Goal: Task Accomplishment & Management: Manage account settings

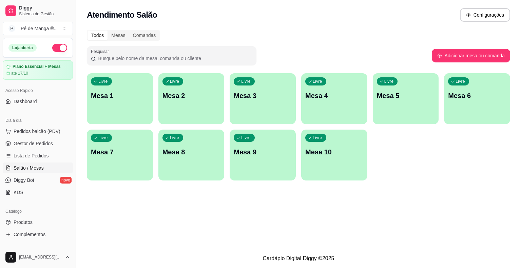
scroll to position [68, 0]
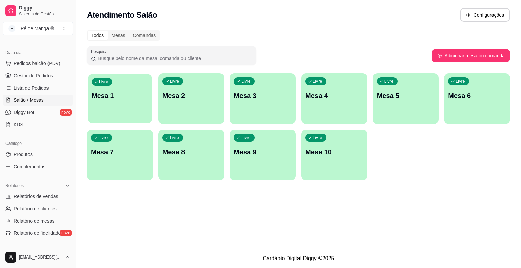
click at [116, 102] on div "Livre Mesa 1" at bounding box center [120, 94] width 64 height 41
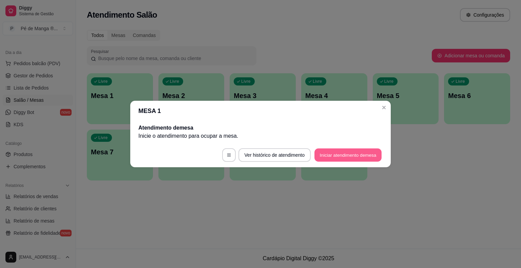
click at [353, 155] on button "Iniciar atendimento de mesa" at bounding box center [348, 155] width 67 height 13
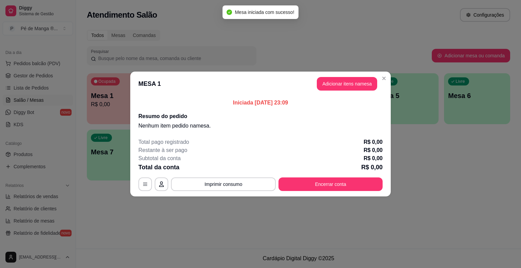
click at [335, 86] on button "Adicionar itens na mesa" at bounding box center [347, 84] width 60 height 14
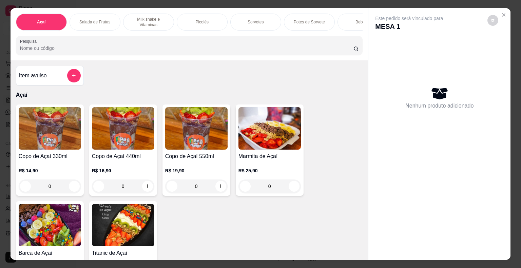
click at [192, 16] on div "Picolés" at bounding box center [202, 22] width 51 height 17
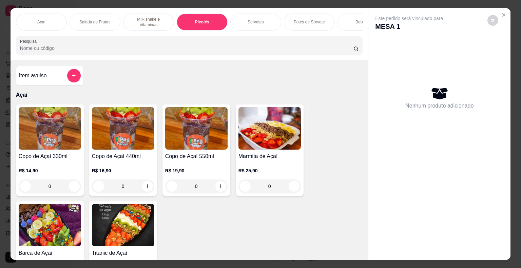
scroll to position [16, 0]
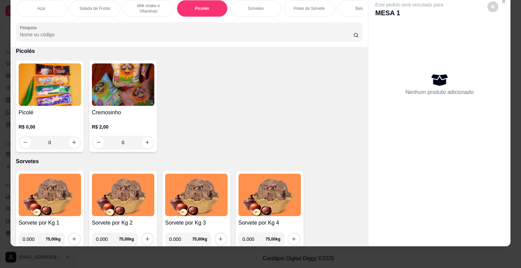
click at [74, 97] on img at bounding box center [50, 84] width 62 height 42
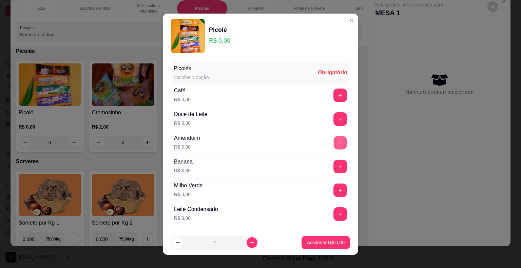
click at [334, 142] on button "+" at bounding box center [340, 142] width 13 height 13
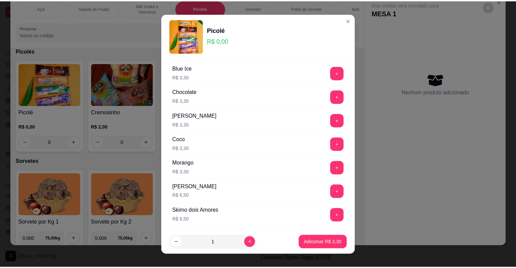
scroll to position [441, 0]
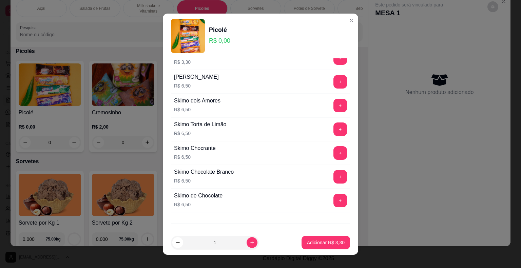
click at [331, 197] on div "+" at bounding box center [340, 201] width 19 height 14
click at [334, 196] on button "+" at bounding box center [341, 201] width 14 height 14
click at [334, 196] on button "+" at bounding box center [340, 200] width 13 height 13
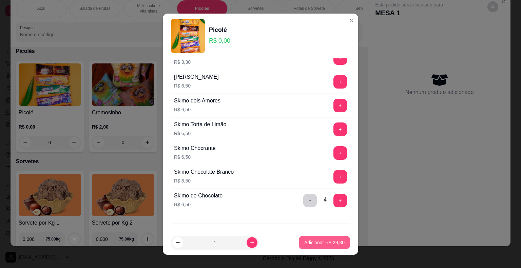
click at [327, 241] on p "Adicionar R$ 29,30" at bounding box center [324, 242] width 40 height 7
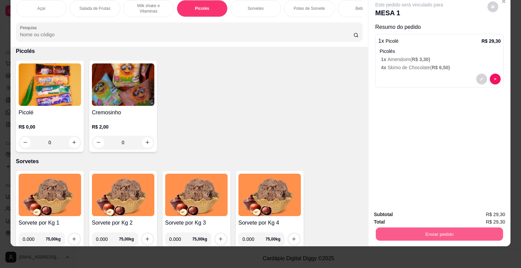
click at [406, 229] on button "Enviar pedido" at bounding box center [439, 234] width 127 height 13
click at [487, 214] on button "Enviar pedido" at bounding box center [487, 212] width 37 height 13
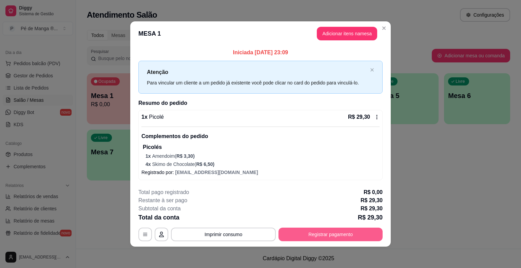
click at [345, 231] on button "Registrar pagamento" at bounding box center [331, 235] width 104 height 14
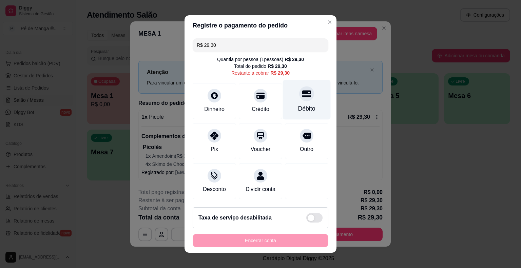
click at [298, 112] on div "Débito" at bounding box center [306, 108] width 17 height 9
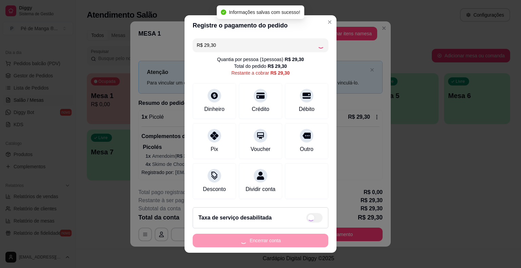
type input "R$ 0,00"
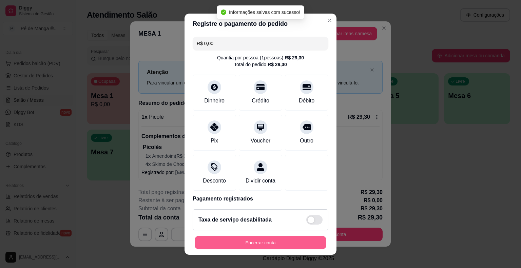
click at [281, 240] on button "Encerrar conta" at bounding box center [261, 242] width 132 height 13
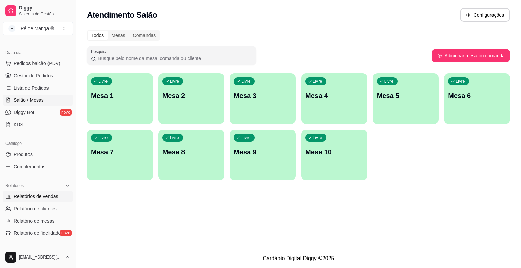
click at [34, 198] on span "Relatórios de vendas" at bounding box center [36, 196] width 45 height 7
select select "ALL"
select select "0"
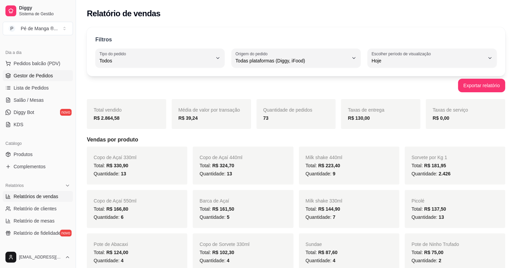
click at [38, 76] on span "Gestor de Pedidos" at bounding box center [33, 75] width 39 height 7
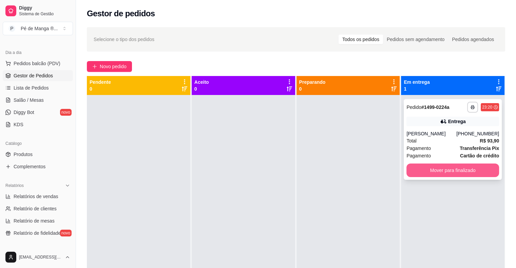
click at [452, 170] on button "Mover para finalizado" at bounding box center [453, 171] width 93 height 14
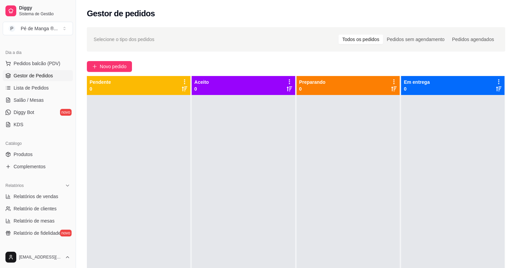
click at [31, 202] on ul "Relatórios de vendas Relatório de clientes Relatório de mesas Relatório de fide…" at bounding box center [38, 215] width 70 height 48
click at [32, 198] on span "Relatórios de vendas" at bounding box center [36, 196] width 45 height 7
select select "ALL"
select select "0"
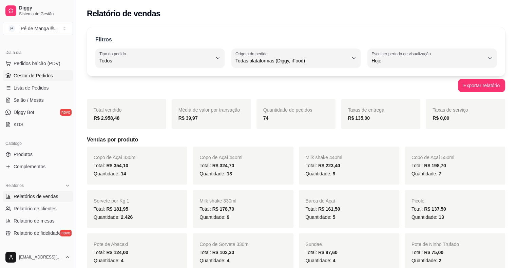
click at [35, 75] on span "Gestor de Pedidos" at bounding box center [33, 75] width 39 height 7
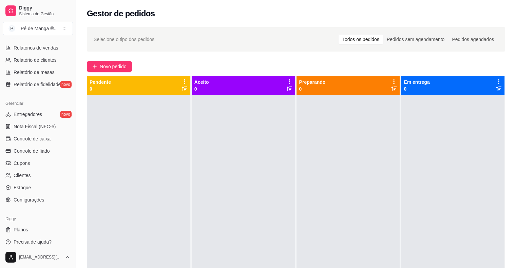
scroll to position [220, 0]
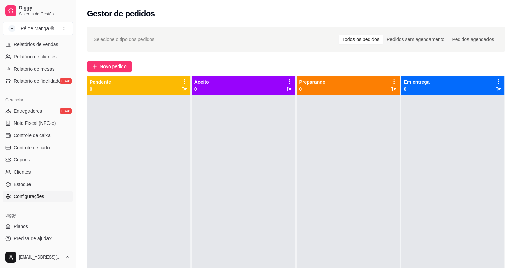
click at [53, 196] on link "Configurações" at bounding box center [38, 196] width 70 height 11
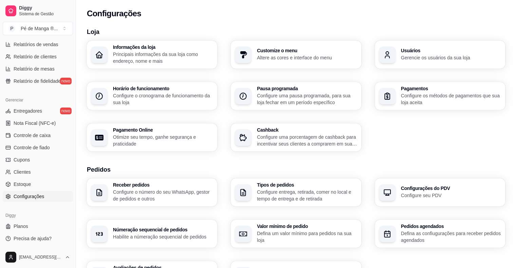
click at [165, 90] on h3 "Horário de funcionamento" at bounding box center [163, 88] width 100 height 5
click at [41, 43] on span "Relatórios de vendas" at bounding box center [36, 44] width 45 height 7
select select "ALL"
select select "0"
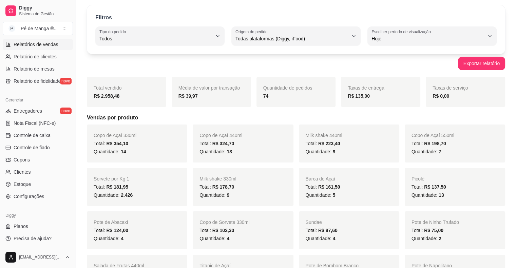
scroll to position [34, 0]
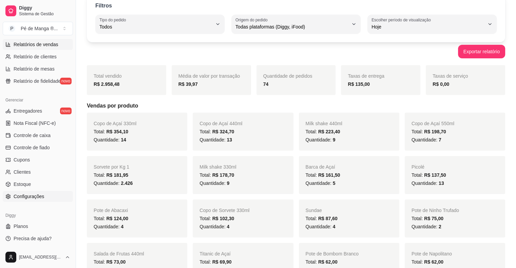
click at [34, 195] on span "Configurações" at bounding box center [29, 196] width 31 height 7
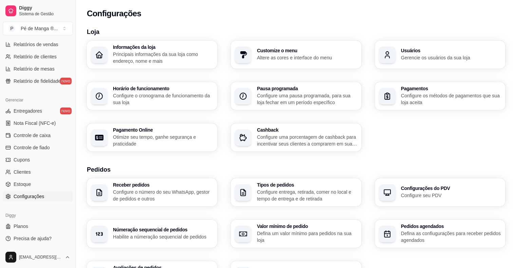
click at [168, 92] on div "Horário de funcionamento Configure o cronograma de funcionamento da sua loja" at bounding box center [163, 96] width 100 height 20
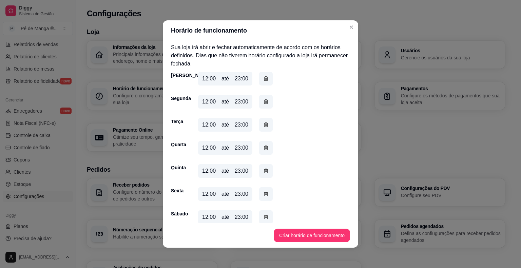
click at [233, 79] on div "12:00 até 23:00" at bounding box center [225, 79] width 54 height 14
drag, startPoint x: 233, startPoint y: 80, endPoint x: 248, endPoint y: 82, distance: 15.1
click at [248, 82] on div "12:00 até 23:00" at bounding box center [225, 79] width 54 height 14
click at [318, 107] on div "Segunda 12:00 até 23:00" at bounding box center [260, 103] width 179 height 16
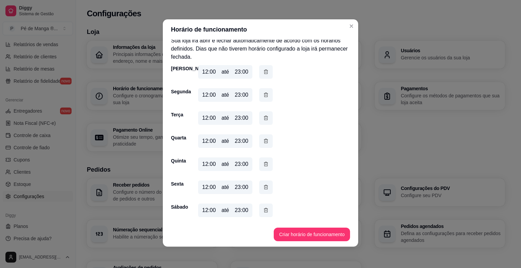
scroll to position [1, 0]
click at [263, 211] on icon "button" at bounding box center [265, 209] width 5 height 7
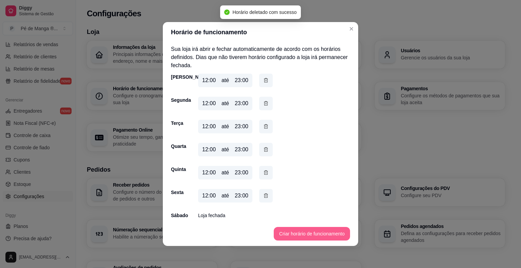
scroll to position [0, 0]
click at [291, 236] on button "Criar horário de funcionamento" at bounding box center [312, 233] width 74 height 13
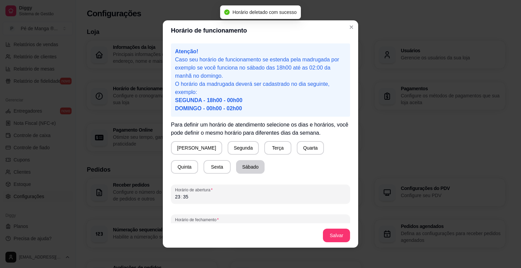
click at [236, 170] on button "Sábado" at bounding box center [250, 167] width 29 height 14
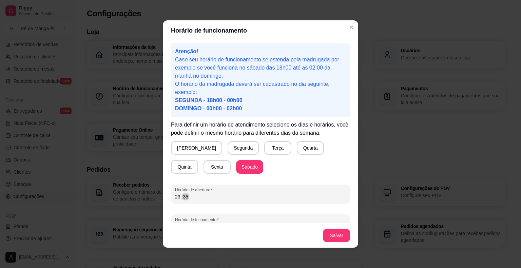
click at [143, 197] on div "Horário de funcionamento Atenção! Caso seu horário de funcionamento se estenda …" at bounding box center [260, 134] width 521 height 268
drag, startPoint x: 172, startPoint y: 197, endPoint x: 191, endPoint y: 198, distance: 18.7
click at [191, 198] on div "23 : 35" at bounding box center [260, 197] width 171 height 8
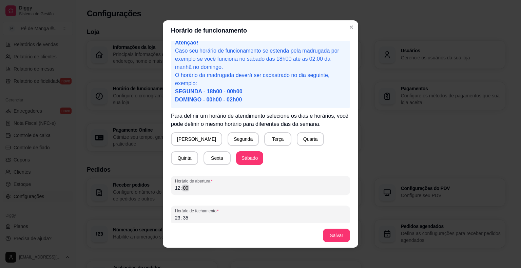
scroll to position [13, 0]
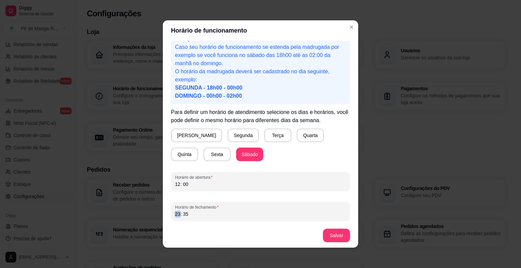
drag, startPoint x: 174, startPoint y: 216, endPoint x: 186, endPoint y: 215, distance: 12.6
click at [186, 215] on div "23 : 35" at bounding box center [260, 214] width 171 height 8
click at [323, 235] on button "Salvar" at bounding box center [336, 236] width 27 height 14
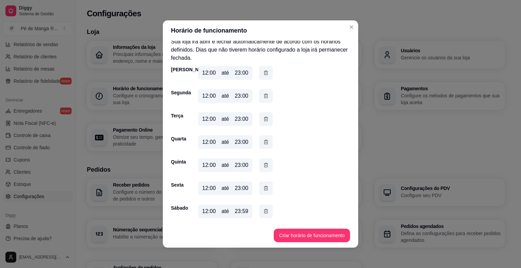
scroll to position [0, 0]
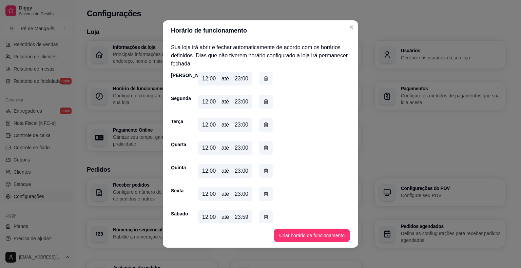
click at [264, 80] on icon "button" at bounding box center [265, 78] width 5 height 7
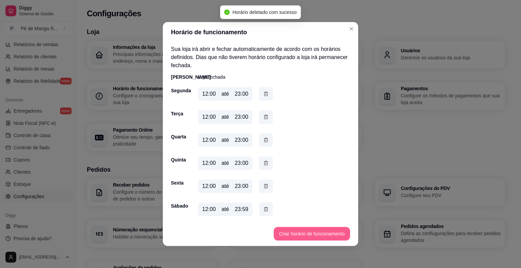
click at [299, 233] on button "Criar horário de funcionamento" at bounding box center [312, 234] width 76 height 14
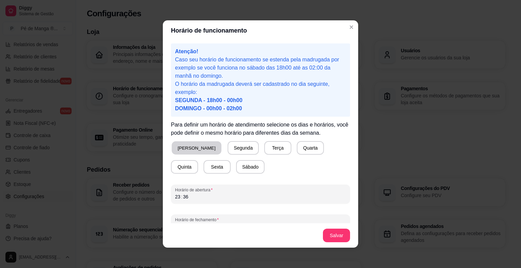
click at [191, 149] on button "[PERSON_NAME]" at bounding box center [197, 148] width 50 height 13
drag, startPoint x: 173, startPoint y: 197, endPoint x: 195, endPoint y: 200, distance: 22.6
click at [195, 200] on div "23 : 36" at bounding box center [260, 197] width 171 height 8
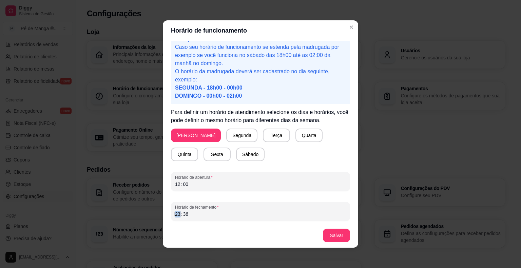
drag, startPoint x: 172, startPoint y: 217, endPoint x: 189, endPoint y: 217, distance: 17.7
click at [189, 217] on div "Horário de fechamento 23 : 36" at bounding box center [260, 211] width 179 height 19
drag, startPoint x: 173, startPoint y: 215, endPoint x: 180, endPoint y: 216, distance: 6.6
click at [180, 216] on div "00 : 00" at bounding box center [260, 214] width 171 height 8
click at [331, 239] on button "Salvar" at bounding box center [336, 235] width 26 height 13
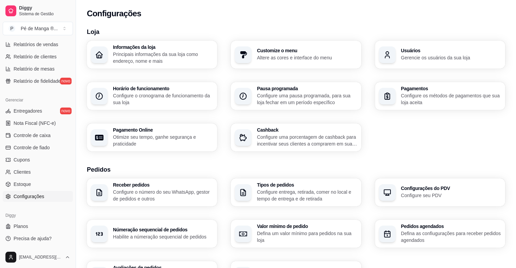
click at [47, 198] on link "Configurações" at bounding box center [38, 196] width 70 height 11
click at [195, 88] on h3 "Horário de funcionamento" at bounding box center [163, 88] width 100 height 5
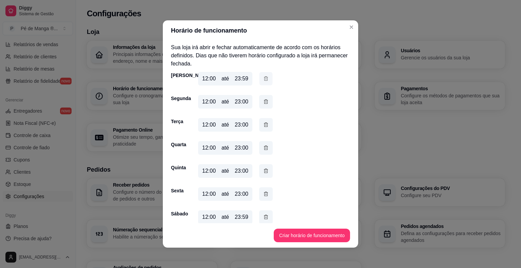
click at [264, 77] on icon "button" at bounding box center [266, 78] width 4 height 4
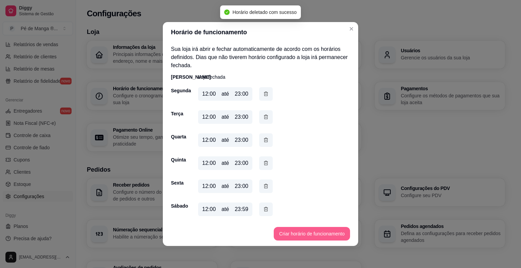
click at [298, 233] on button "Criar horário de funcionamento" at bounding box center [312, 234] width 76 height 14
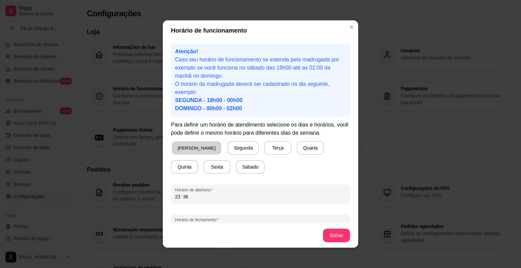
click at [192, 147] on button "[PERSON_NAME]" at bounding box center [197, 148] width 50 height 13
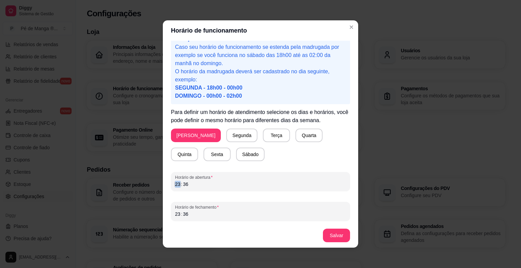
drag, startPoint x: 172, startPoint y: 183, endPoint x: 195, endPoint y: 184, distance: 22.4
click at [195, 184] on div "23 : 36" at bounding box center [260, 184] width 171 height 8
click at [175, 216] on div "23" at bounding box center [177, 214] width 7 height 7
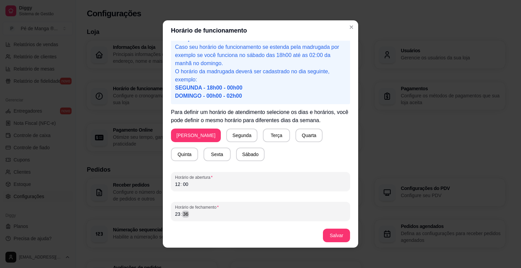
click at [188, 215] on div "23 : 36" at bounding box center [260, 214] width 171 height 8
click at [182, 215] on div "36" at bounding box center [185, 214] width 7 height 7
drag, startPoint x: 172, startPoint y: 215, endPoint x: 186, endPoint y: 215, distance: 13.6
click at [187, 215] on div "23 : 36" at bounding box center [260, 214] width 171 height 8
click at [341, 233] on button "Salvar" at bounding box center [336, 236] width 27 height 14
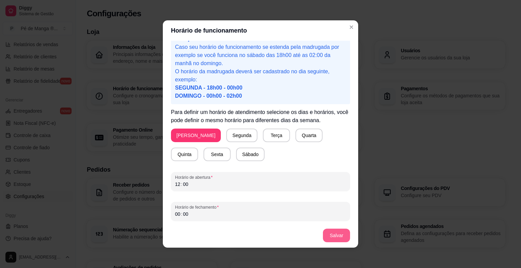
click at [333, 233] on button "Salvar" at bounding box center [336, 236] width 27 height 14
drag, startPoint x: 172, startPoint y: 215, endPoint x: 193, endPoint y: 214, distance: 21.4
click at [193, 214] on div "00 : 00" at bounding box center [260, 214] width 171 height 8
drag, startPoint x: 173, startPoint y: 216, endPoint x: 180, endPoint y: 214, distance: 6.8
click at [180, 214] on div "02 : ––" at bounding box center [260, 214] width 171 height 8
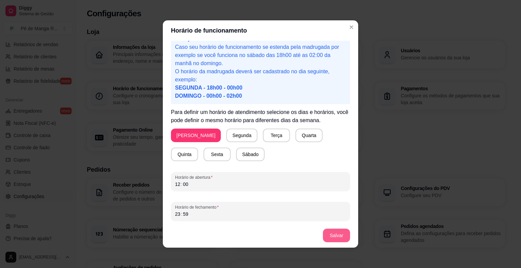
click at [337, 233] on button "Salvar" at bounding box center [336, 236] width 27 height 14
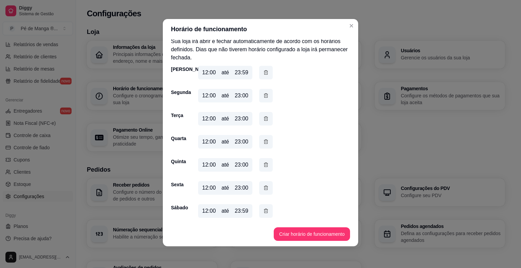
scroll to position [6, 0]
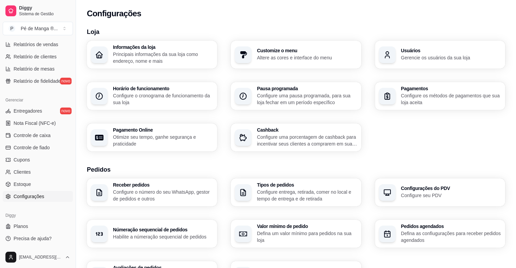
click at [305, 102] on p "Configure uma pausa programada, para sua loja fechar em um período específico" at bounding box center [307, 99] width 100 height 14
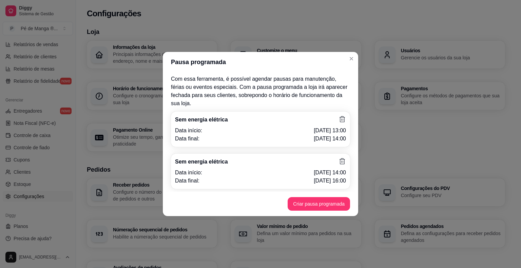
click at [343, 158] on icon at bounding box center [342, 161] width 7 height 7
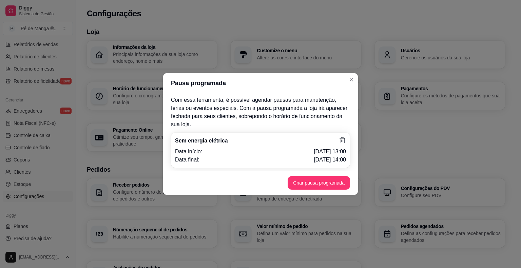
click at [342, 137] on icon at bounding box center [342, 140] width 7 height 7
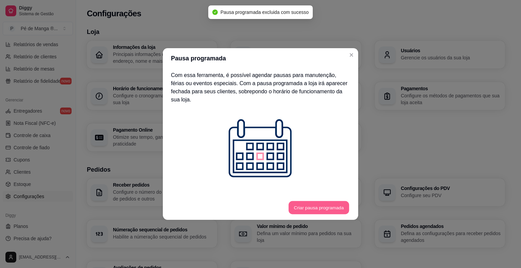
click at [304, 201] on button "Criar pausa programada" at bounding box center [319, 207] width 60 height 13
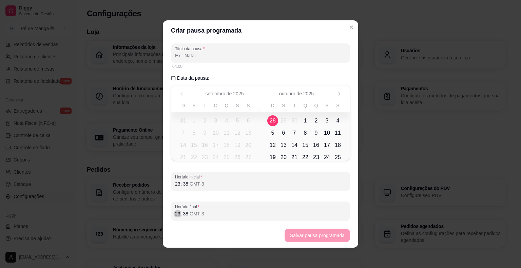
click at [175, 217] on div "23" at bounding box center [177, 213] width 7 height 7
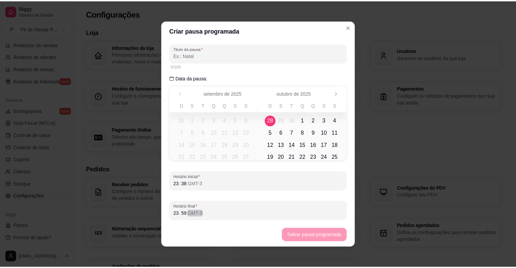
scroll to position [1, 0]
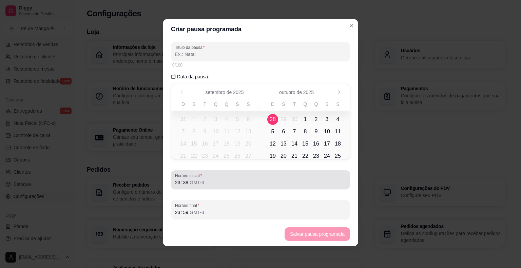
click at [230, 174] on span "Horário inicial" at bounding box center [260, 175] width 171 height 5
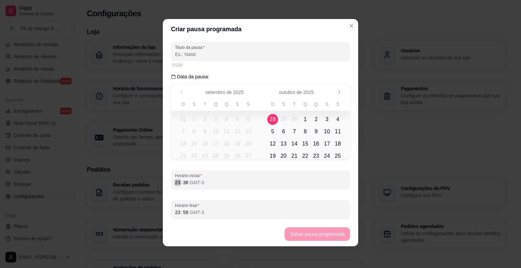
click at [175, 183] on div "23" at bounding box center [177, 182] width 7 height 7
click at [304, 233] on footer "Salvar pausa programada" at bounding box center [261, 234] width 196 height 24
click at [174, 215] on div "23" at bounding box center [177, 212] width 7 height 7
click at [182, 214] on div "59" at bounding box center [185, 212] width 7 height 7
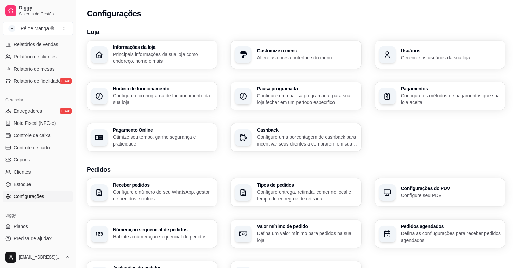
click at [146, 98] on p "Configure o cronograma de funcionamento da sua loja" at bounding box center [163, 99] width 100 height 14
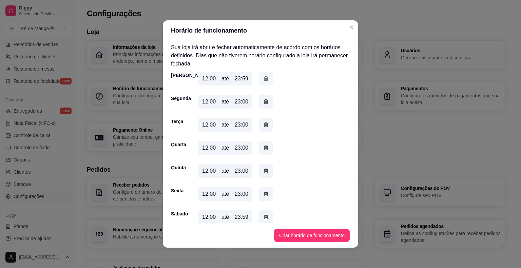
click at [265, 80] on icon "button" at bounding box center [265, 78] width 5 height 7
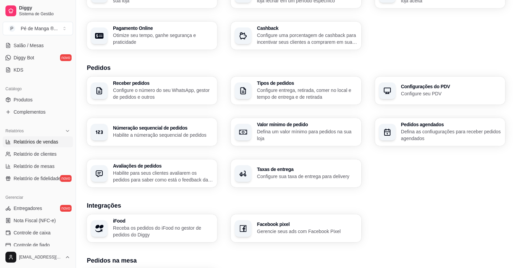
scroll to position [84, 0]
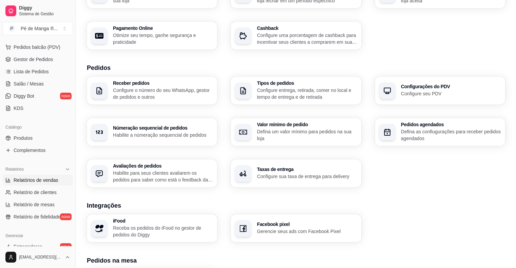
click at [48, 179] on span "Relatórios de vendas" at bounding box center [36, 180] width 45 height 7
select select "ALL"
select select "0"
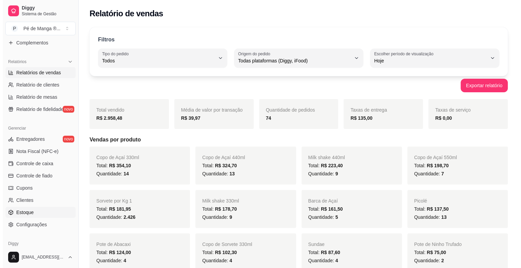
scroll to position [220, 0]
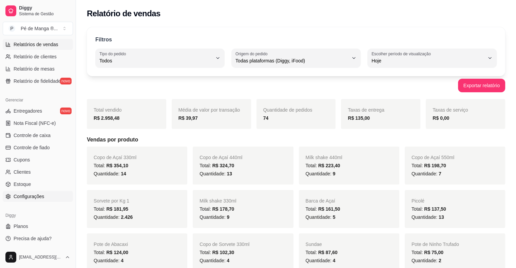
click at [47, 197] on link "Configurações" at bounding box center [38, 196] width 70 height 11
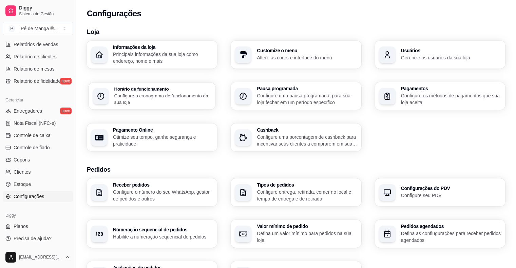
click at [128, 101] on p "Configure o cronograma de funcionamento da sua loja" at bounding box center [162, 98] width 97 height 13
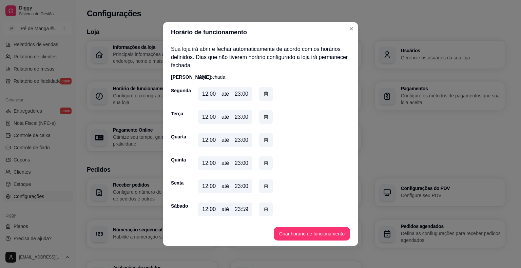
click at [304, 241] on footer "Criar horário de funcionamento" at bounding box center [261, 234] width 196 height 24
click at [307, 237] on button "Criar horário de funcionamento" at bounding box center [312, 234] width 76 height 14
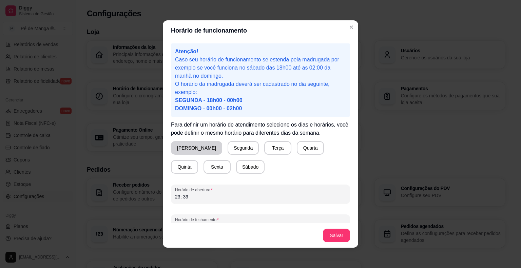
click at [192, 147] on button "[PERSON_NAME]" at bounding box center [196, 148] width 51 height 14
click at [175, 202] on div "Horário de abertura 23 : 39" at bounding box center [260, 194] width 179 height 19
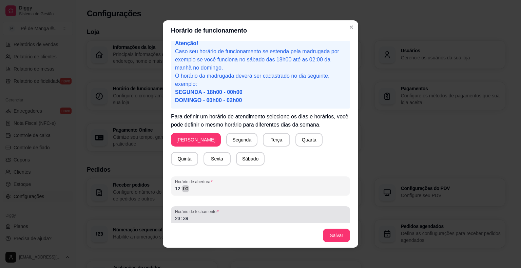
scroll to position [13, 0]
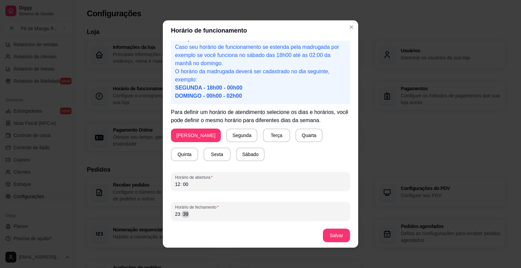
click at [182, 215] on div "39" at bounding box center [185, 214] width 7 height 7
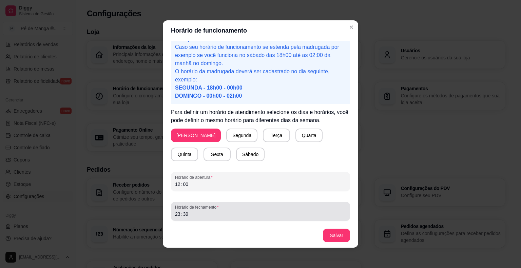
drag, startPoint x: 180, startPoint y: 219, endPoint x: 176, endPoint y: 217, distance: 4.7
click at [180, 219] on div "Horário de fechamento 23 : 39" at bounding box center [260, 211] width 179 height 19
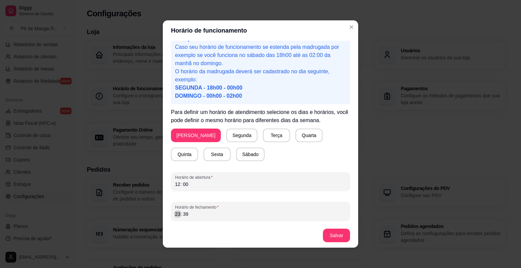
click at [174, 215] on div "23" at bounding box center [177, 214] width 7 height 7
click at [174, 214] on div "23" at bounding box center [177, 214] width 7 height 7
click at [337, 230] on button "Salvar" at bounding box center [336, 236] width 27 height 14
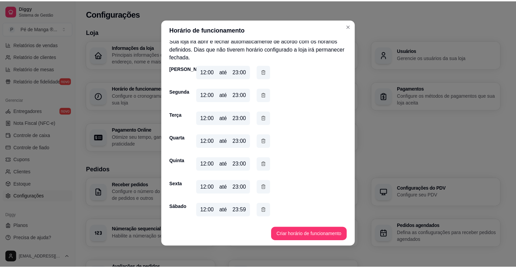
scroll to position [1, 0]
